Goal: Task Accomplishment & Management: Manage account settings

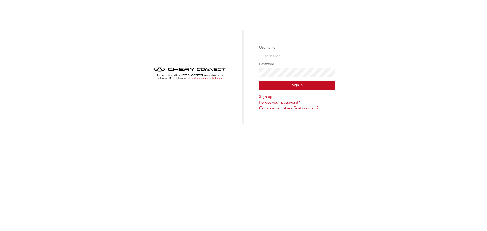
drag, startPoint x: 280, startPoint y: 55, endPoint x: 283, endPoint y: 52, distance: 4.5
click at [280, 55] on input "text" at bounding box center [297, 56] width 76 height 9
type input "CHAU1827"
click at [302, 85] on button "Sign In" at bounding box center [297, 86] width 76 height 10
click at [288, 54] on input "text" at bounding box center [297, 56] width 76 height 9
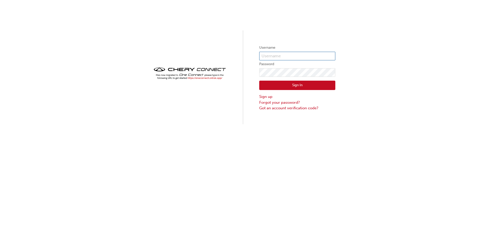
type input "CHAU1827"
click at [310, 83] on button "Sign In" at bounding box center [297, 86] width 76 height 10
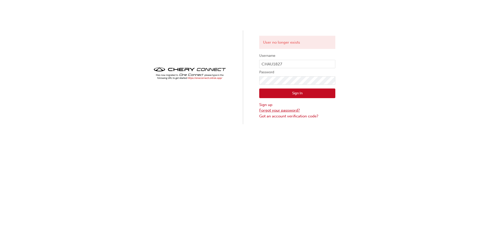
click at [280, 109] on link "Forgot your password?" at bounding box center [297, 110] width 76 height 6
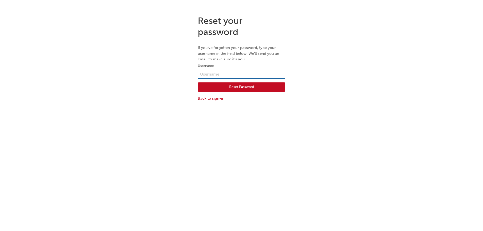
click at [234, 73] on input "text" at bounding box center [241, 74] width 87 height 9
type input "CHAU1827"
click at [239, 87] on button "Reset Password" at bounding box center [241, 87] width 87 height 10
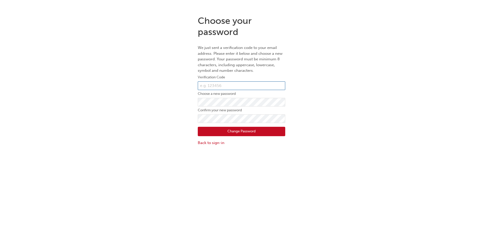
click at [249, 86] on input "text" at bounding box center [241, 85] width 87 height 9
type input "174611"
click at [251, 127] on button "Change Password" at bounding box center [241, 132] width 87 height 10
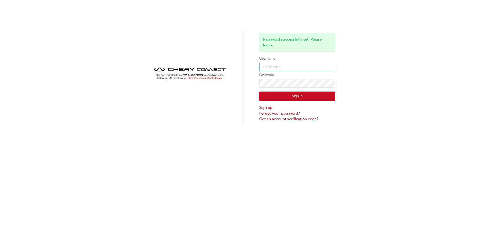
click at [305, 65] on input "text" at bounding box center [297, 67] width 76 height 9
type input "CHAU1827"
click at [303, 93] on button "Sign In" at bounding box center [297, 97] width 76 height 10
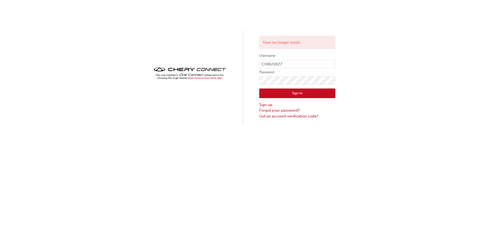
click at [413, 90] on div "User no longer exists Username CHAU1827 Password Sign In Sign up Forgot your pa…" at bounding box center [243, 62] width 487 height 124
click at [284, 89] on button "Sign In" at bounding box center [297, 93] width 76 height 10
click at [298, 64] on input "CHAU1827" at bounding box center [297, 64] width 76 height 9
click at [261, 63] on input "CHAU1827" at bounding box center [297, 64] width 76 height 9
click at [298, 66] on input "CHAU1827" at bounding box center [297, 64] width 76 height 9
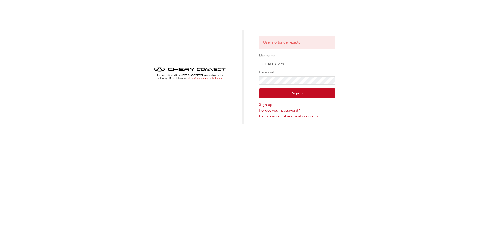
type input "CHAU1827"
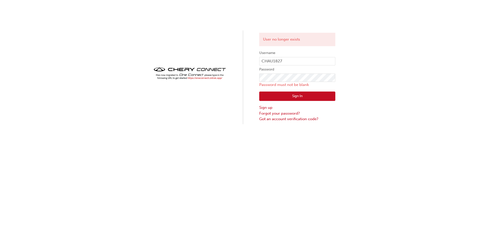
click at [393, 89] on div "User no longer exists Username CHAU1827 Password Password must not be blank Sig…" at bounding box center [243, 62] width 487 height 124
